Goal: Use online tool/utility: Utilize a website feature to perform a specific function

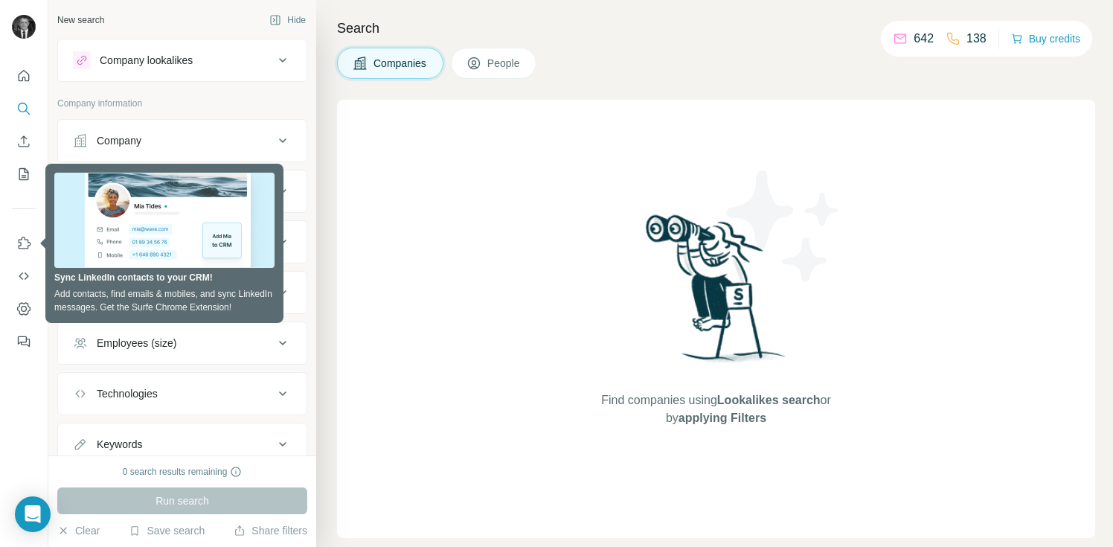
click at [449, 202] on div "Find companies using Lookalikes search or by applying Filters" at bounding box center [716, 319] width 758 height 438
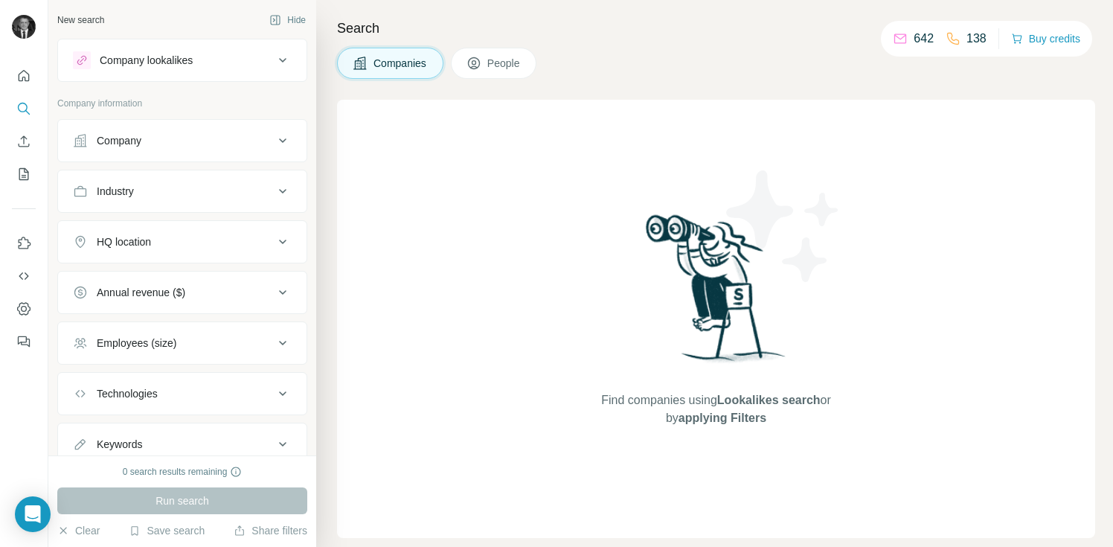
click at [286, 141] on icon at bounding box center [283, 141] width 18 height 18
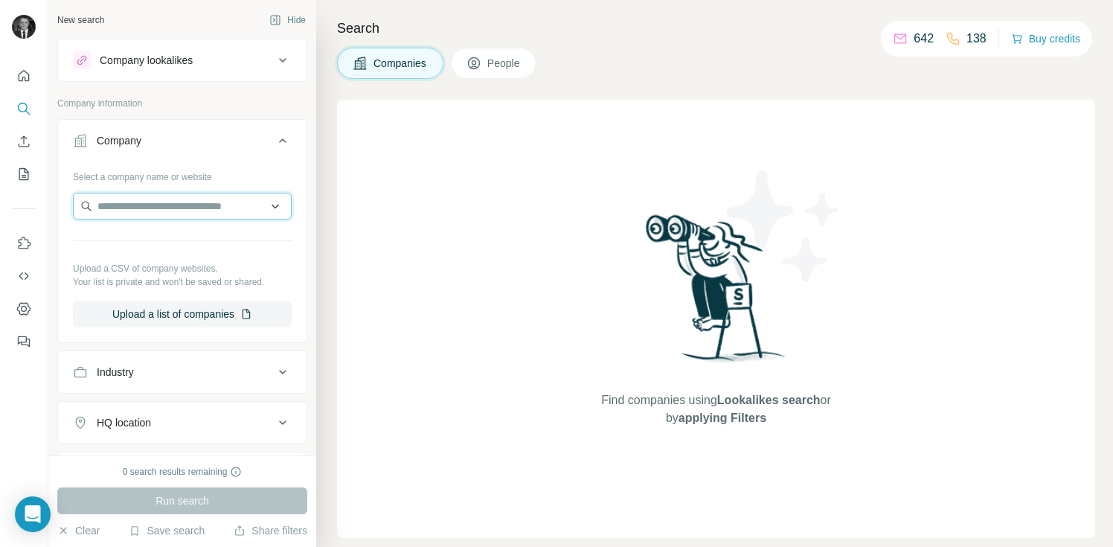
click at [190, 201] on input "text" at bounding box center [182, 206] width 219 height 27
click at [189, 201] on input "text" at bounding box center [182, 206] width 219 height 27
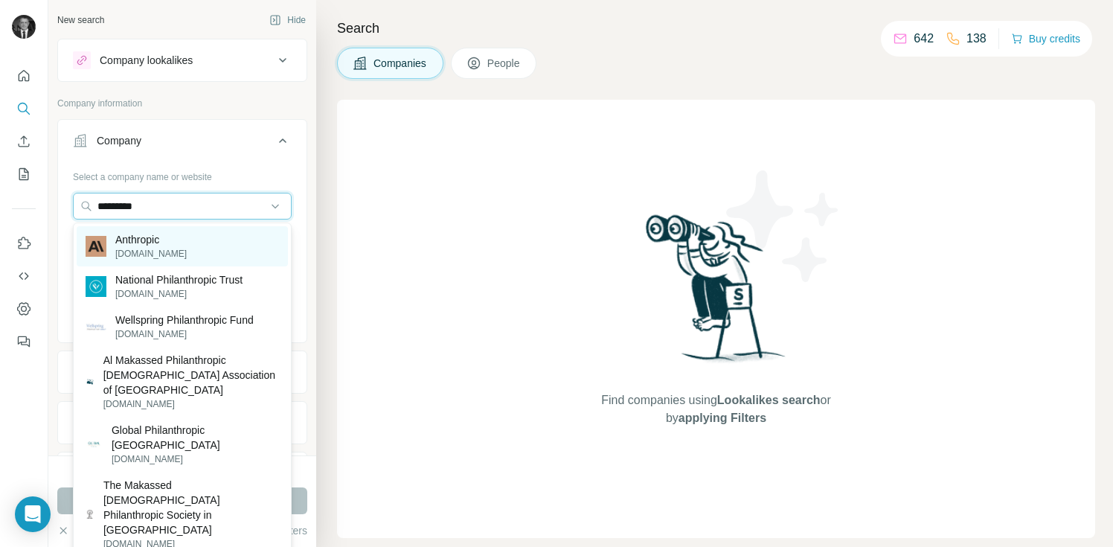
type input "*********"
click at [140, 237] on p "Anthropic" at bounding box center [150, 239] width 71 height 15
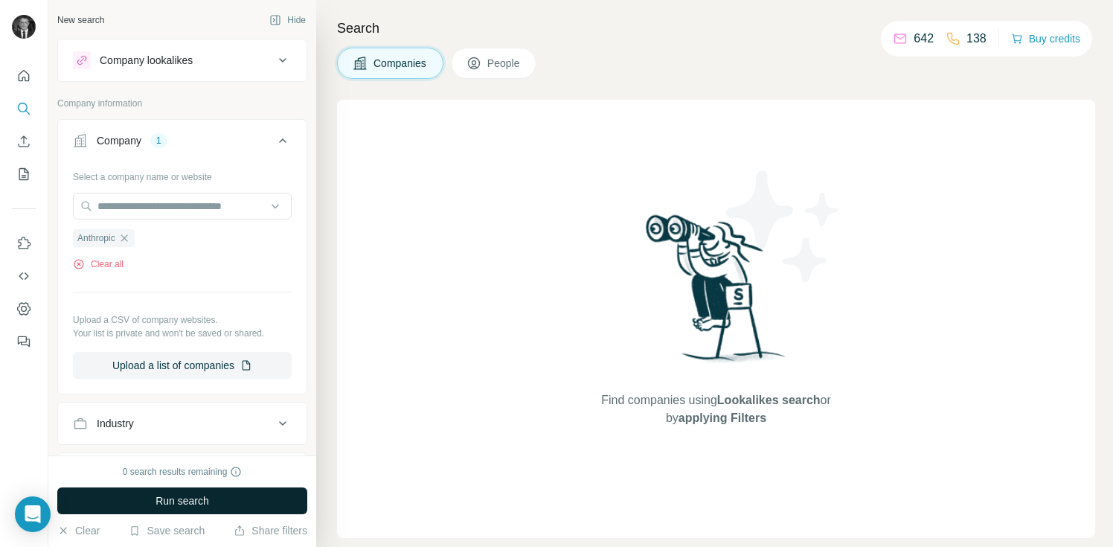
click at [243, 501] on button "Run search" at bounding box center [182, 500] width 250 height 27
